Goal: Feedback & Contribution: Leave review/rating

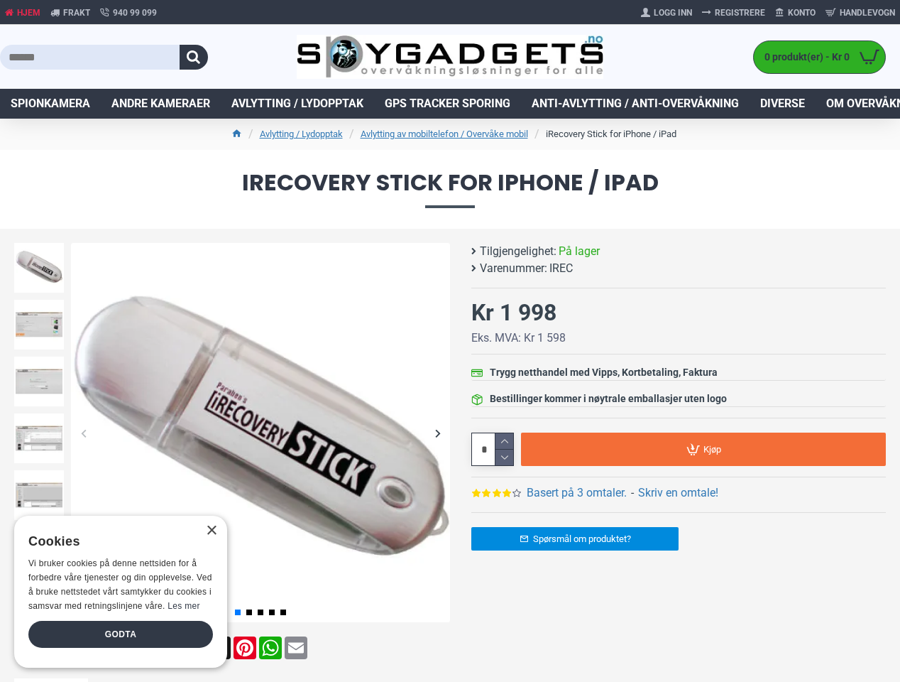
click at [194, 57] on button "button" at bounding box center [194, 57] width 28 height 25
click at [83, 432] on div "Previous slide" at bounding box center [83, 432] width 25 height 25
click at [437, 432] on div "Next slide" at bounding box center [437, 432] width 25 height 25
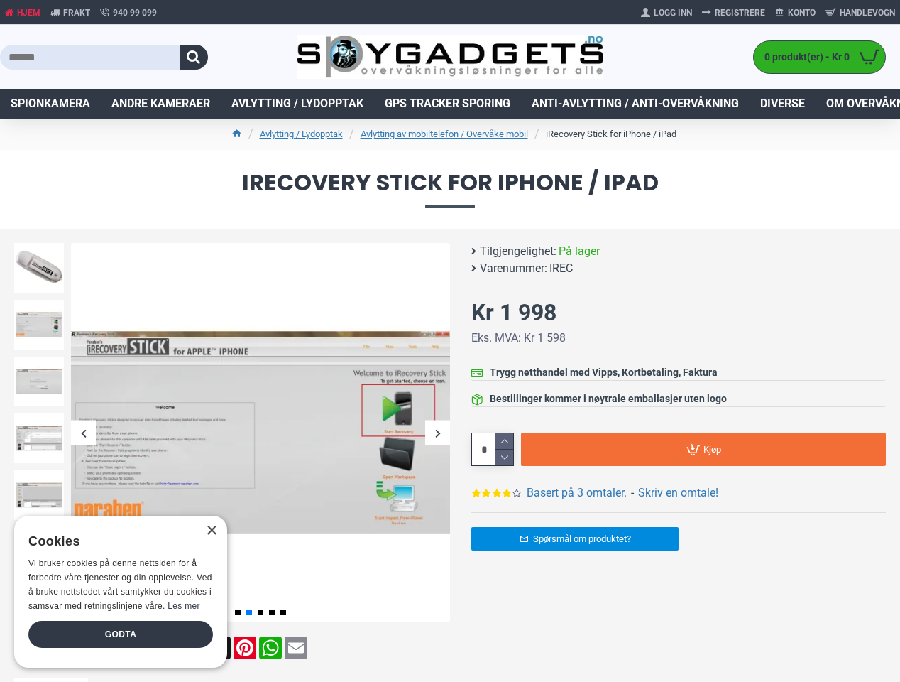
click at [39, 246] on div "Previous slide" at bounding box center [39, 246] width 57 height 14
click at [577, 493] on link "Basert på 3 omtaler." at bounding box center [577, 492] width 100 height 17
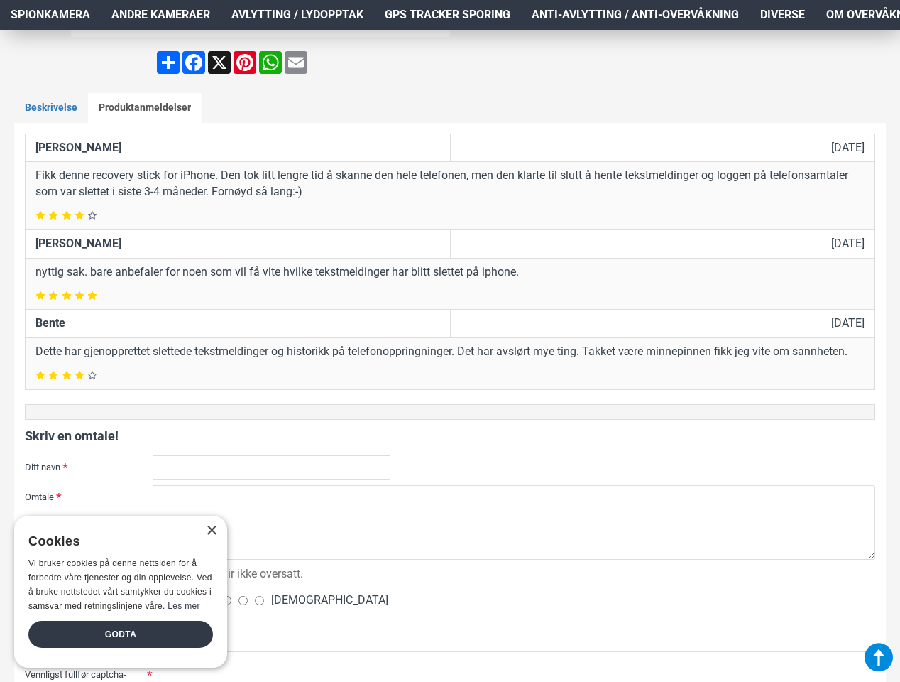
click at [704, 449] on form "[PERSON_NAME] [DATE] Fikk denne recovery stick for iPhone. Den tok litt lengre …" at bounding box center [450, 600] width 851 height 932
click at [211, 530] on div "×" at bounding box center [211, 531] width 11 height 11
